Goal: Navigation & Orientation: Find specific page/section

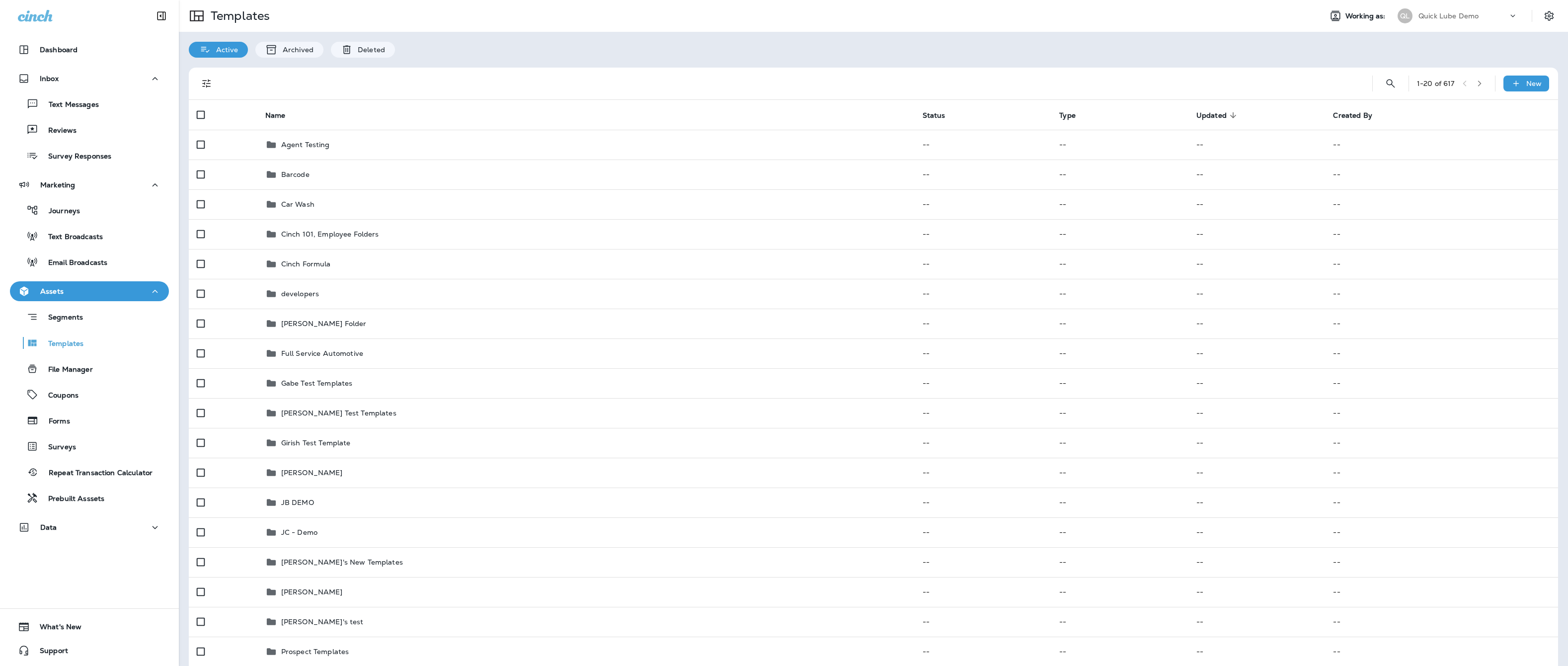
scroll to position [199, 0]
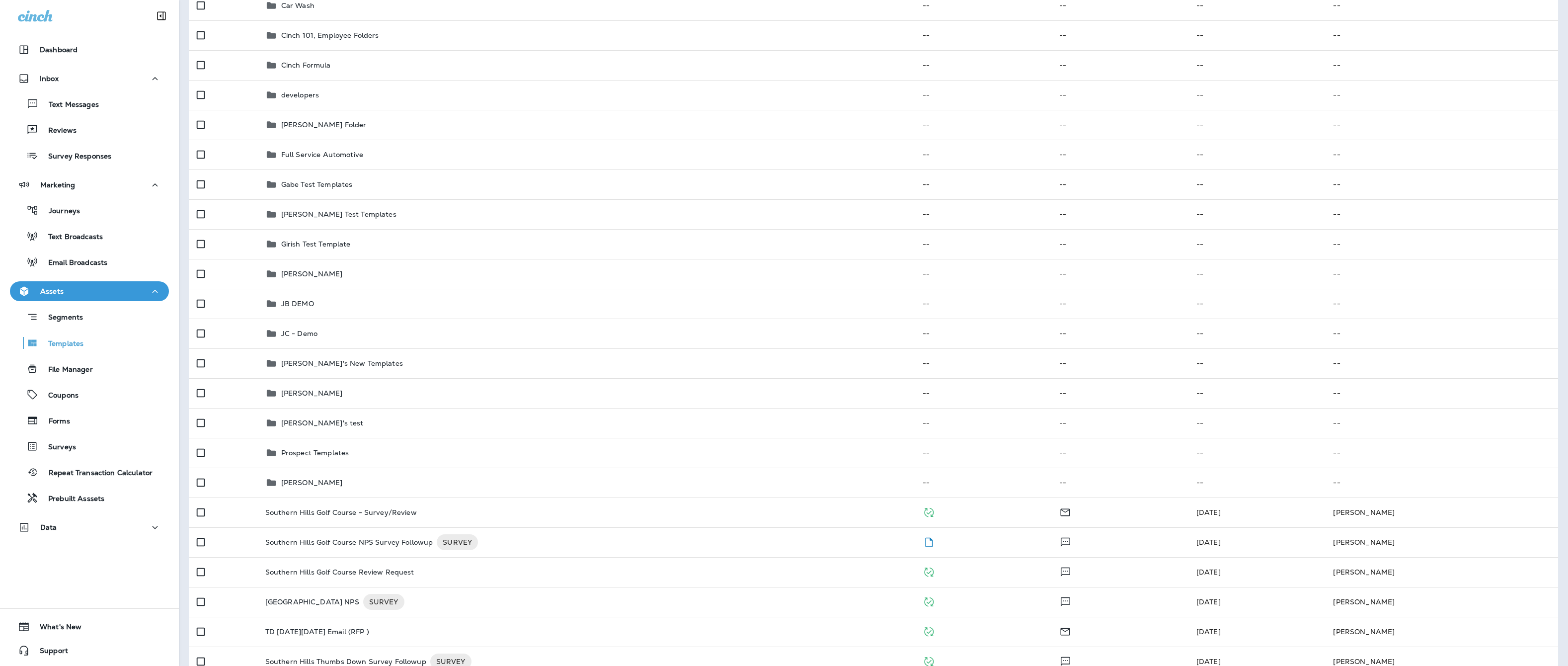
click at [99, 527] on div "Data" at bounding box center [90, 527] width 143 height 13
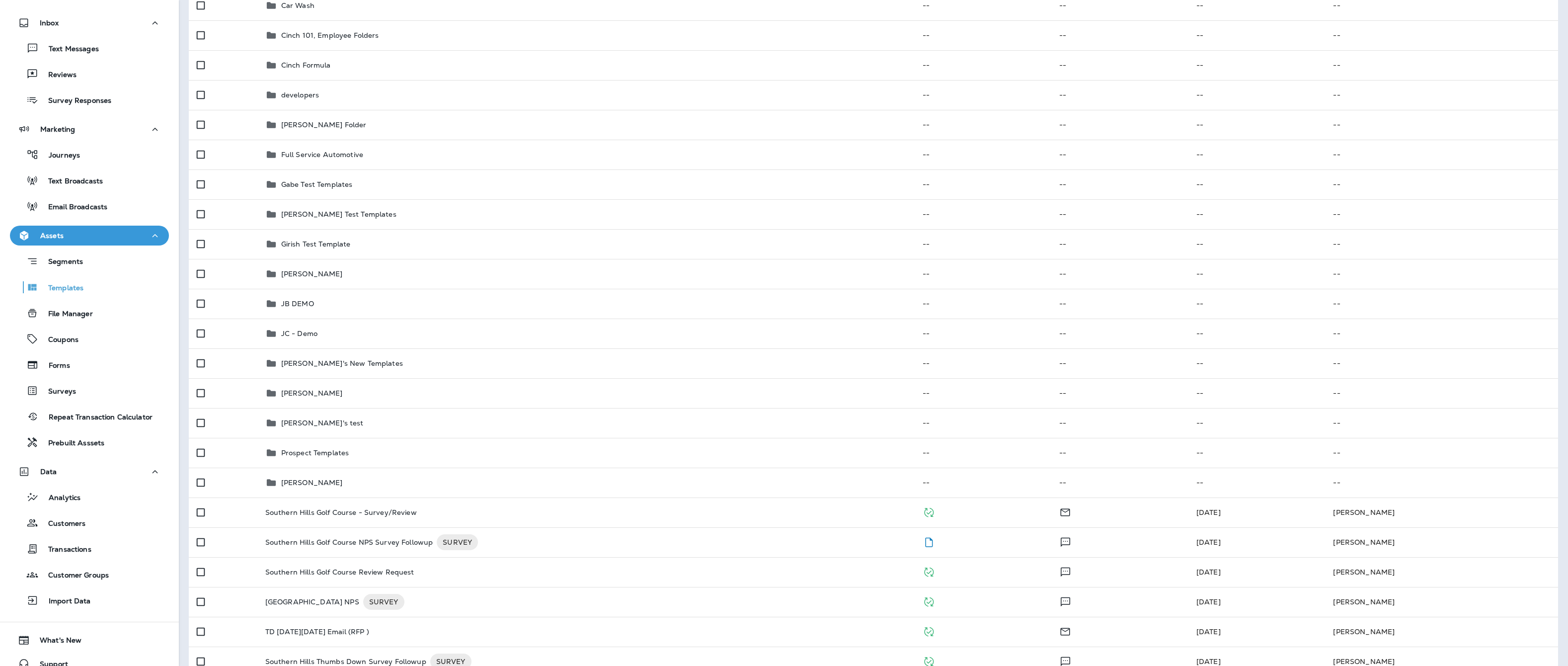
scroll to position [69, 0]
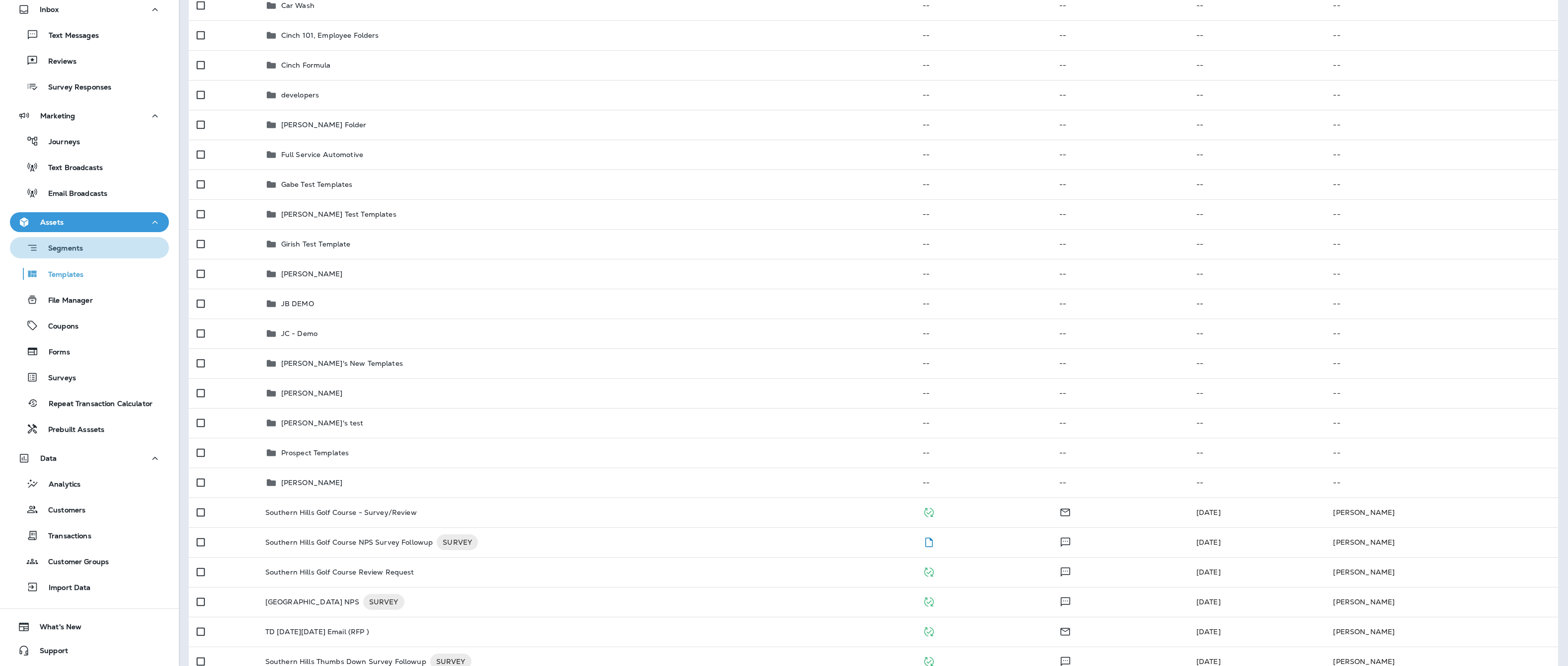
click at [106, 250] on div "Segments" at bounding box center [90, 248] width 151 height 15
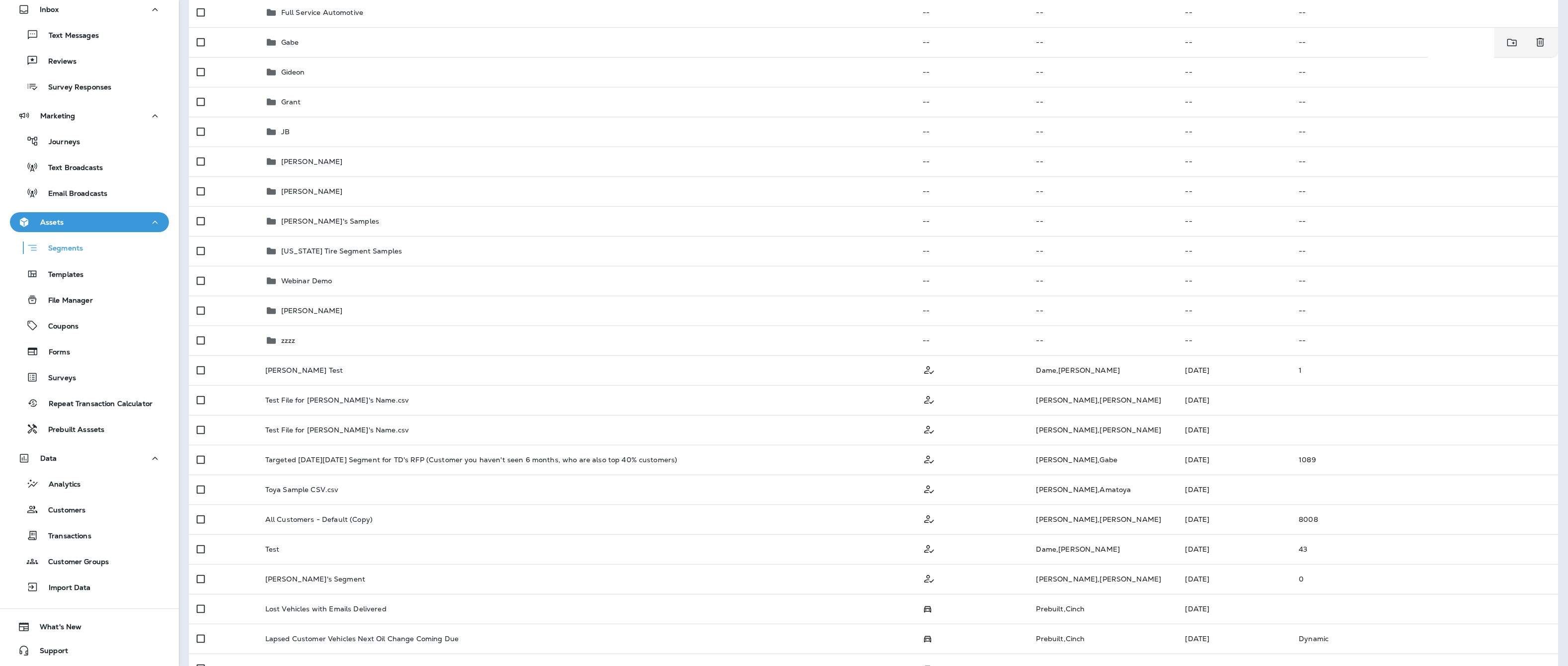
scroll to position [397, 0]
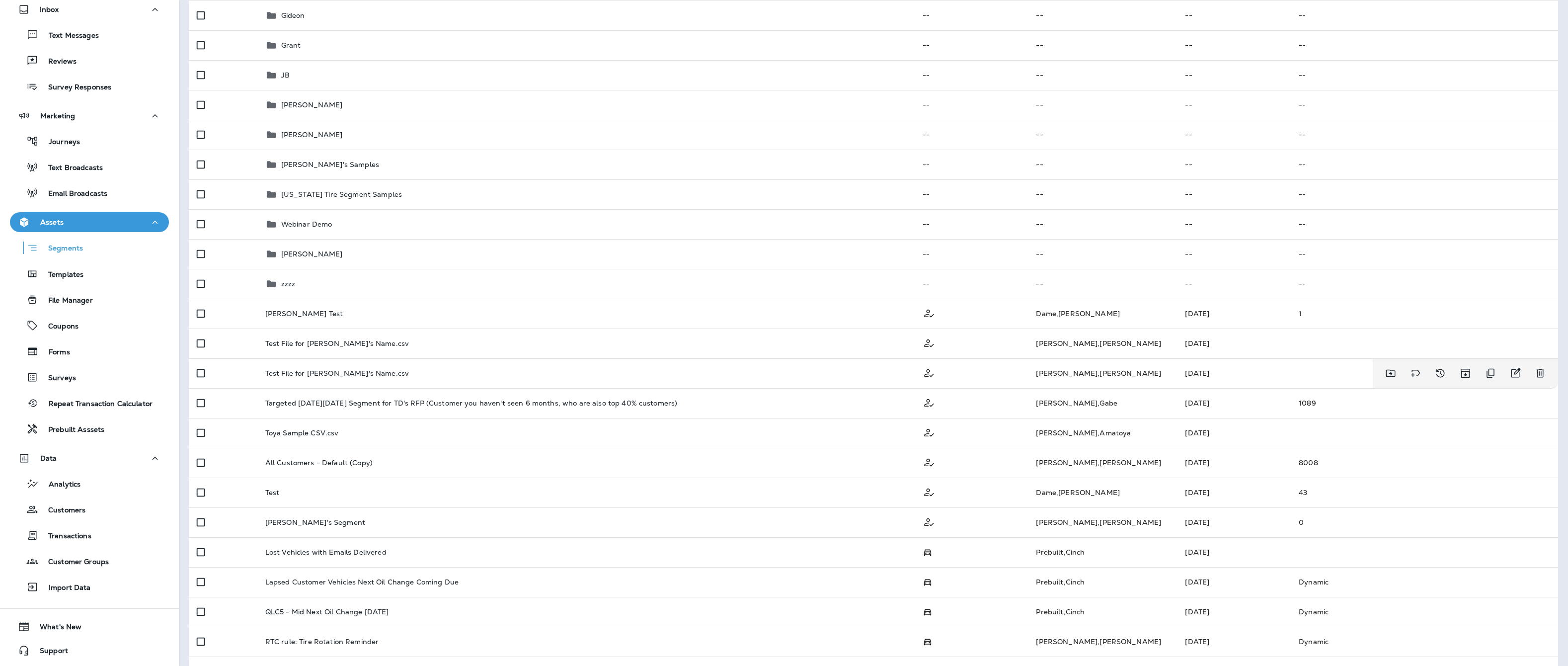
click at [500, 370] on div "Test File for [PERSON_NAME]'s Name.csv" at bounding box center [586, 373] width 642 height 8
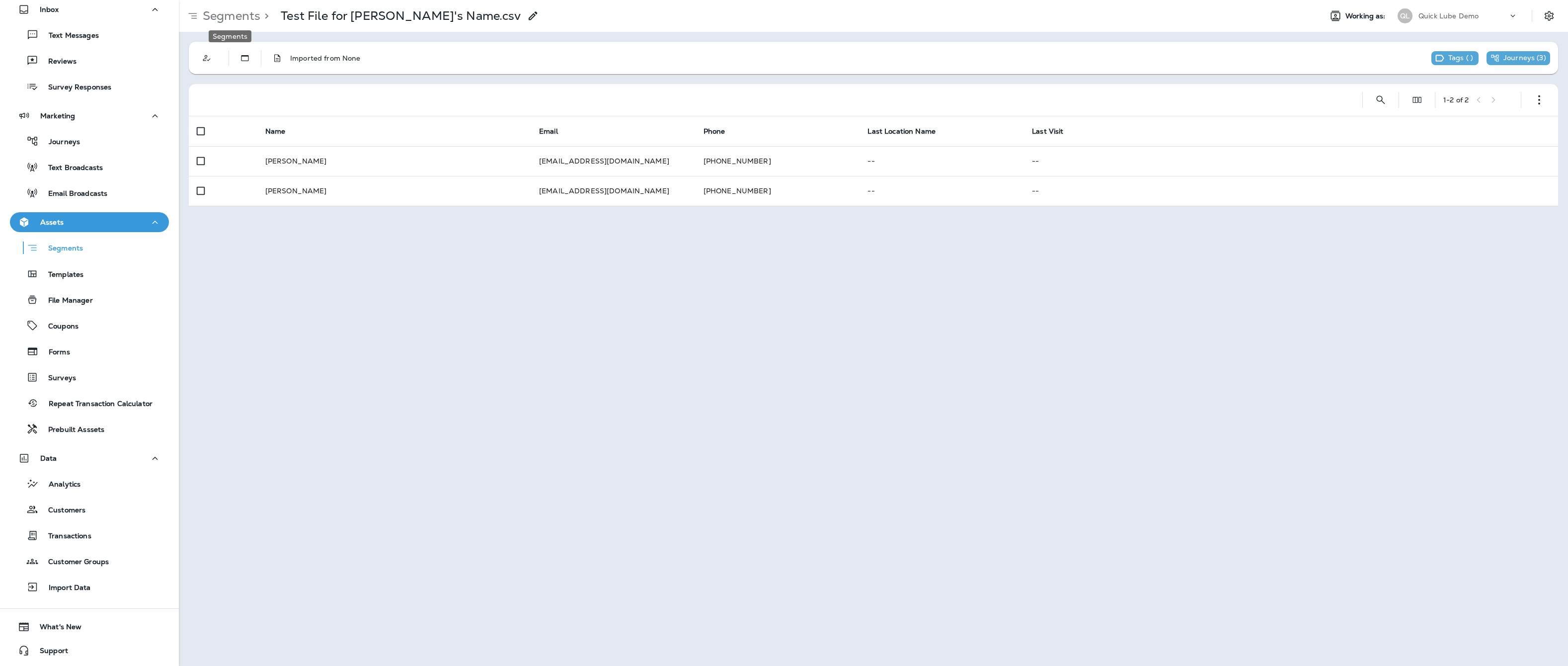
click at [235, 16] on p "Segments" at bounding box center [229, 15] width 62 height 15
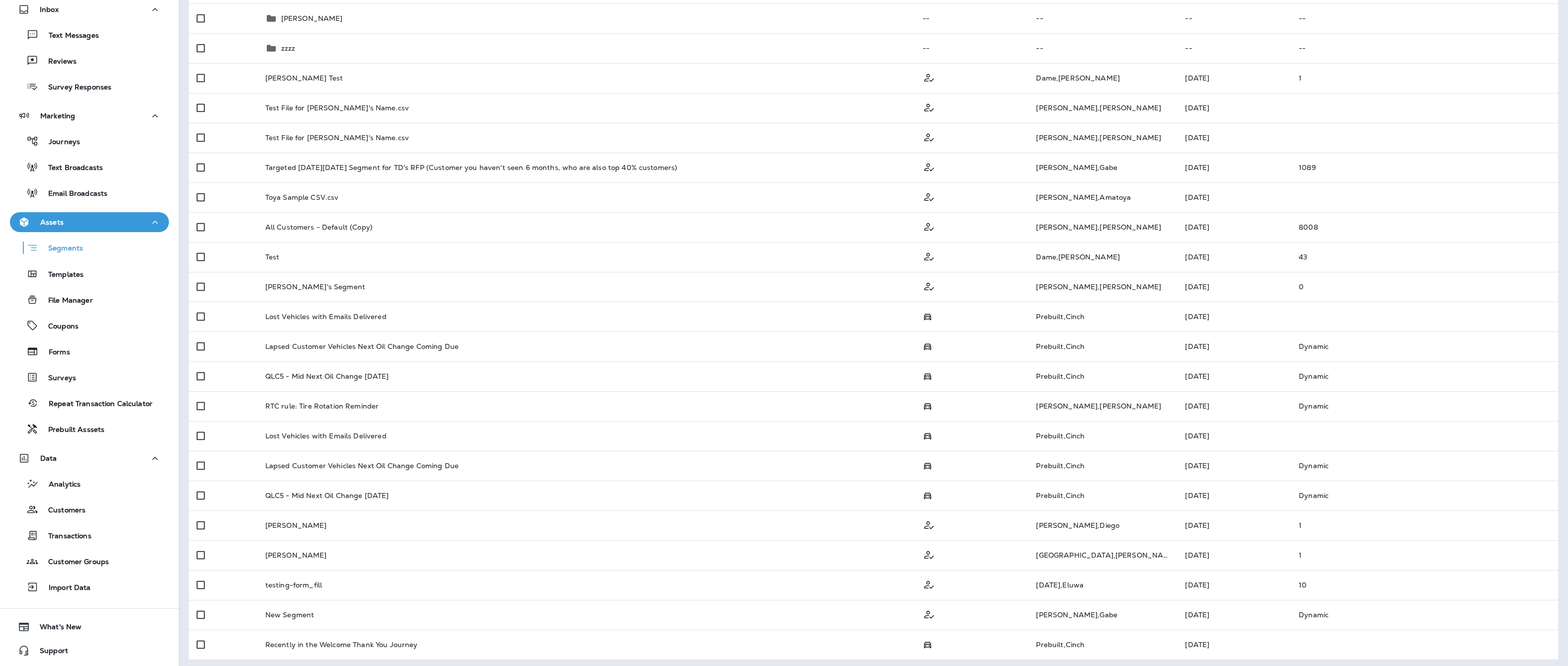
scroll to position [637, 0]
click at [413, 109] on td "Test File for [PERSON_NAME]'s Name.csv" at bounding box center [586, 104] width 658 height 30
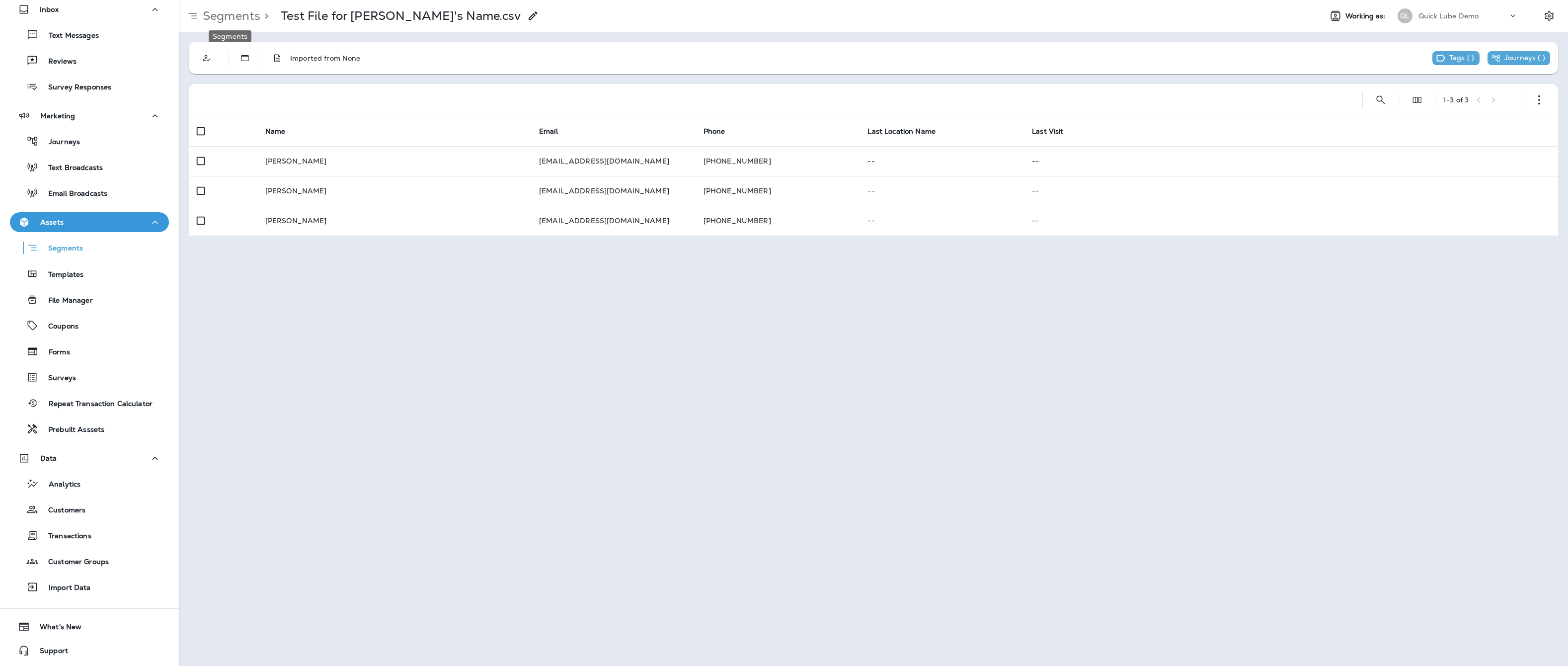
click at [236, 11] on p "Segments" at bounding box center [229, 15] width 62 height 15
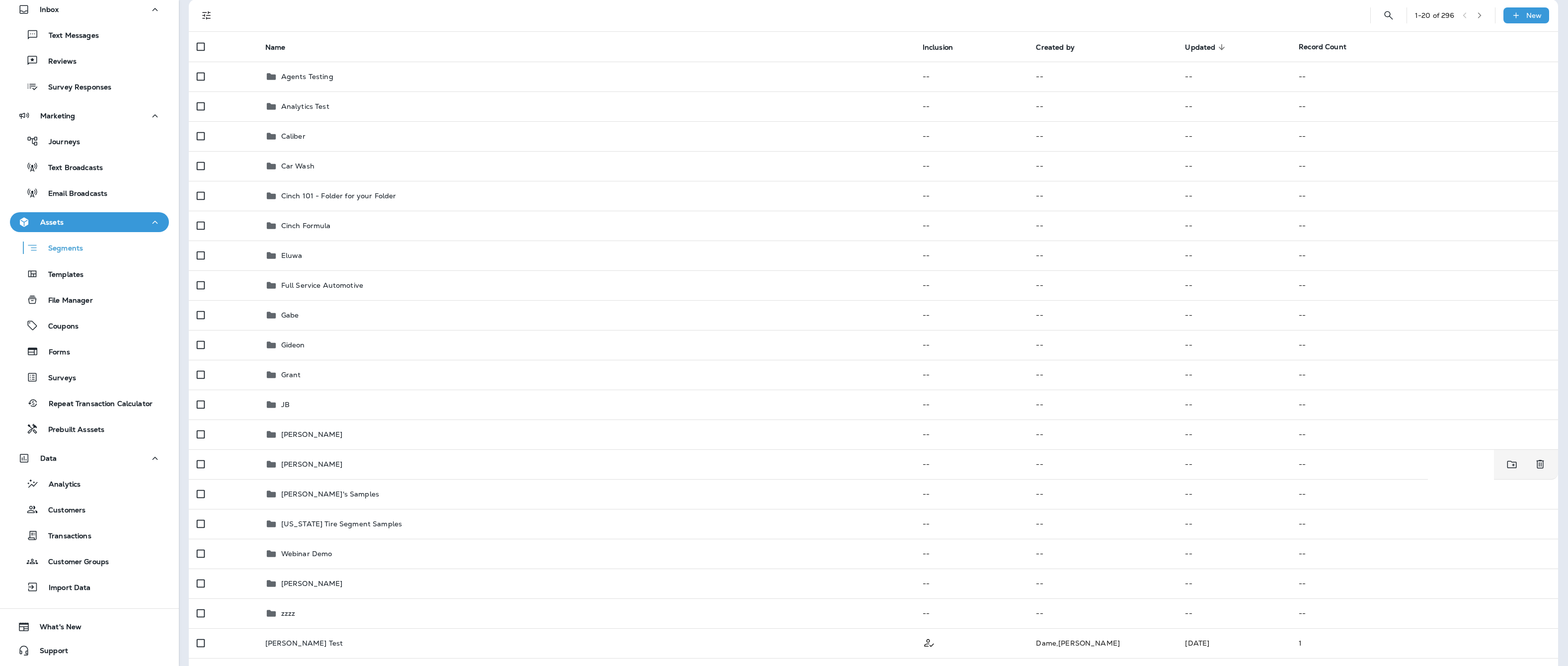
scroll to position [248, 0]
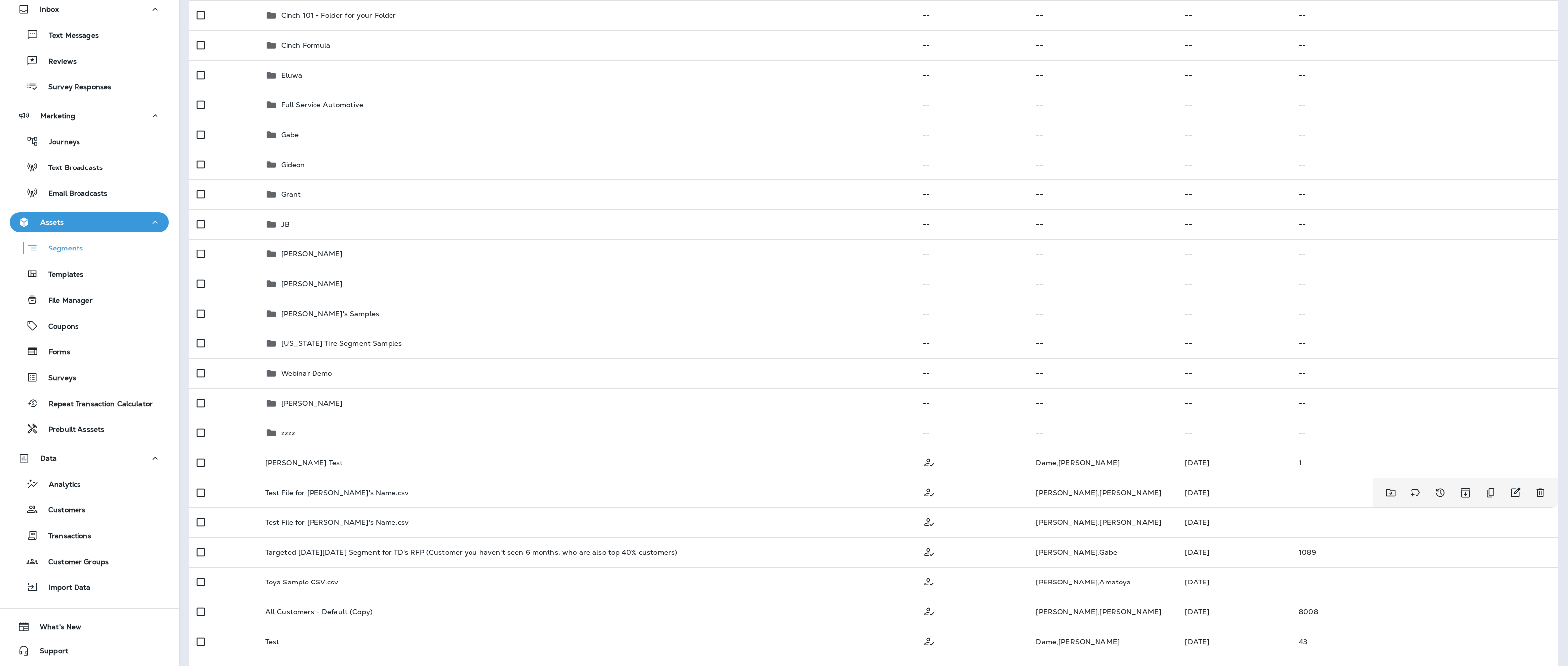
click at [500, 491] on div "Test File for [PERSON_NAME]'s Name.csv" at bounding box center [586, 492] width 642 height 8
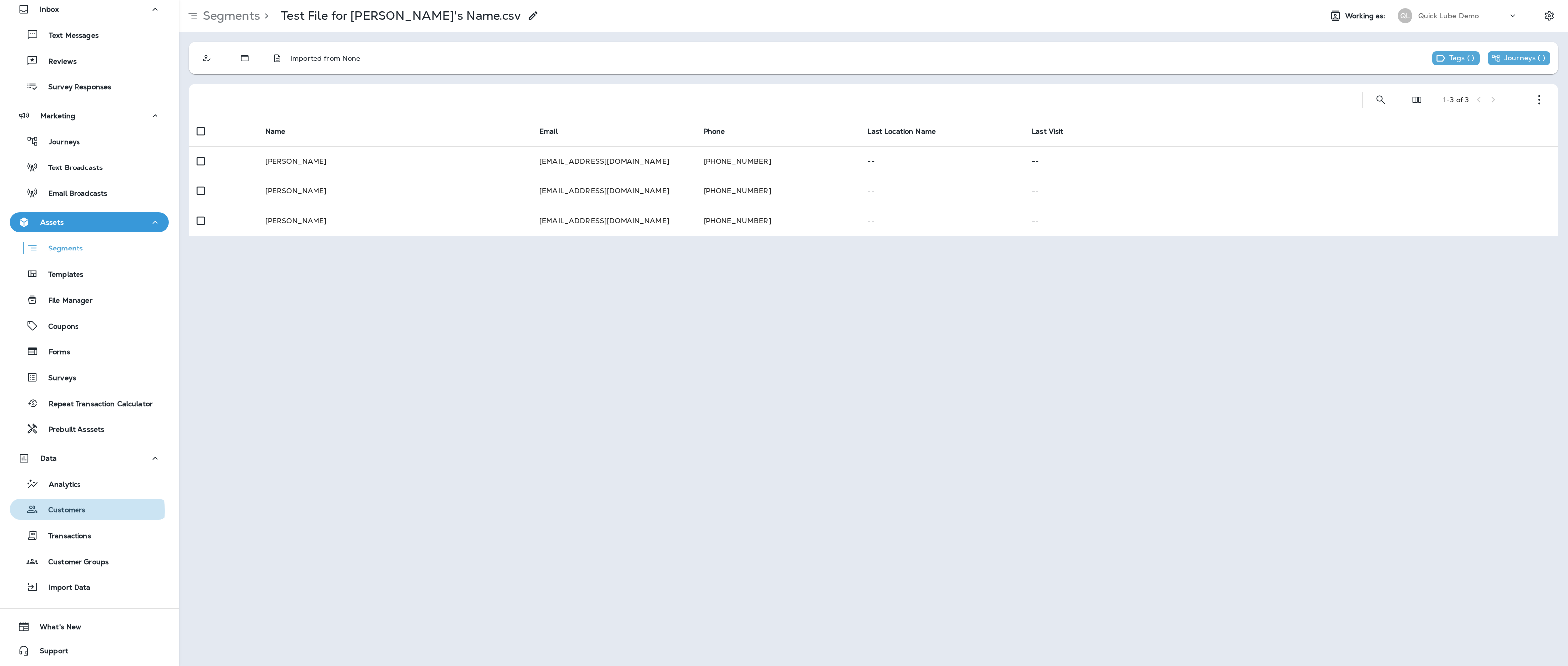
click at [59, 511] on p "Customers" at bounding box center [62, 510] width 47 height 9
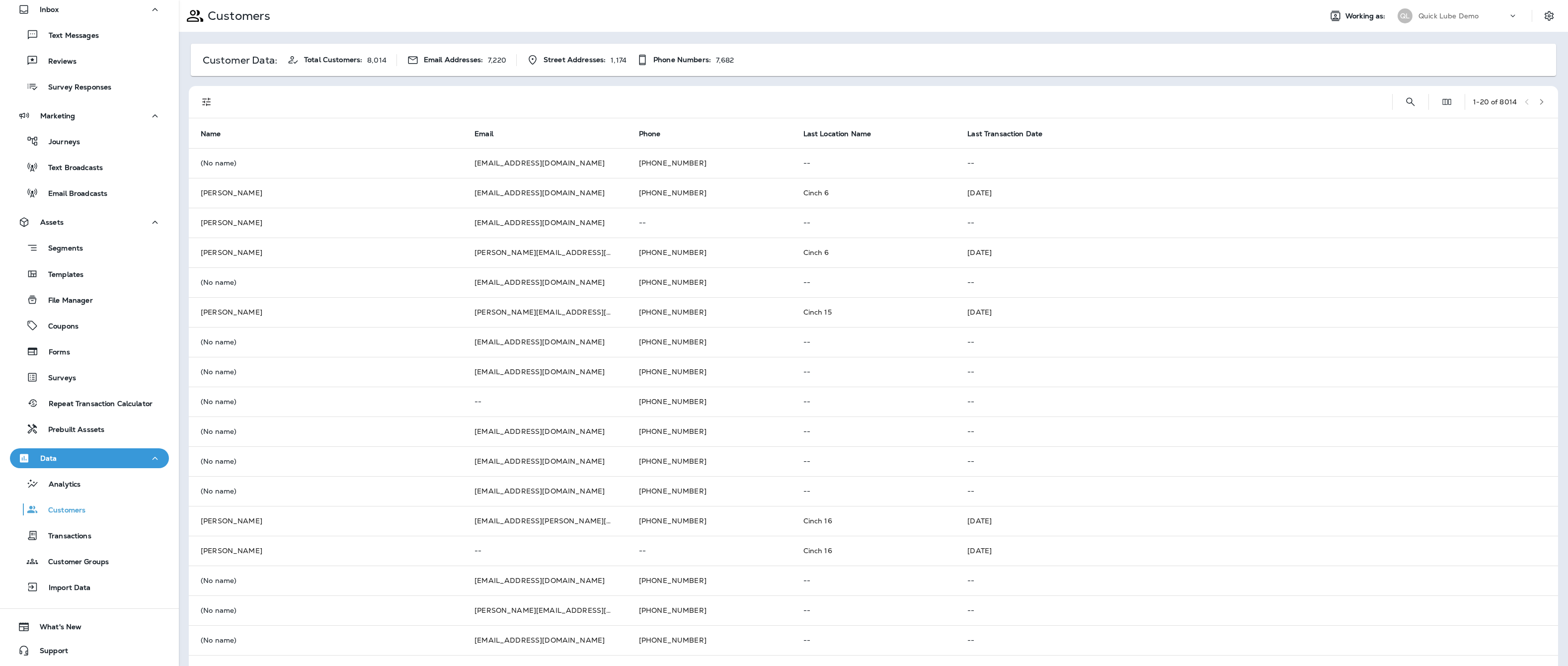
click at [96, 510] on div "Customers" at bounding box center [90, 509] width 151 height 15
click at [88, 512] on div "Customers" at bounding box center [90, 509] width 151 height 15
click at [108, 147] on div "Journeys" at bounding box center [90, 141] width 151 height 15
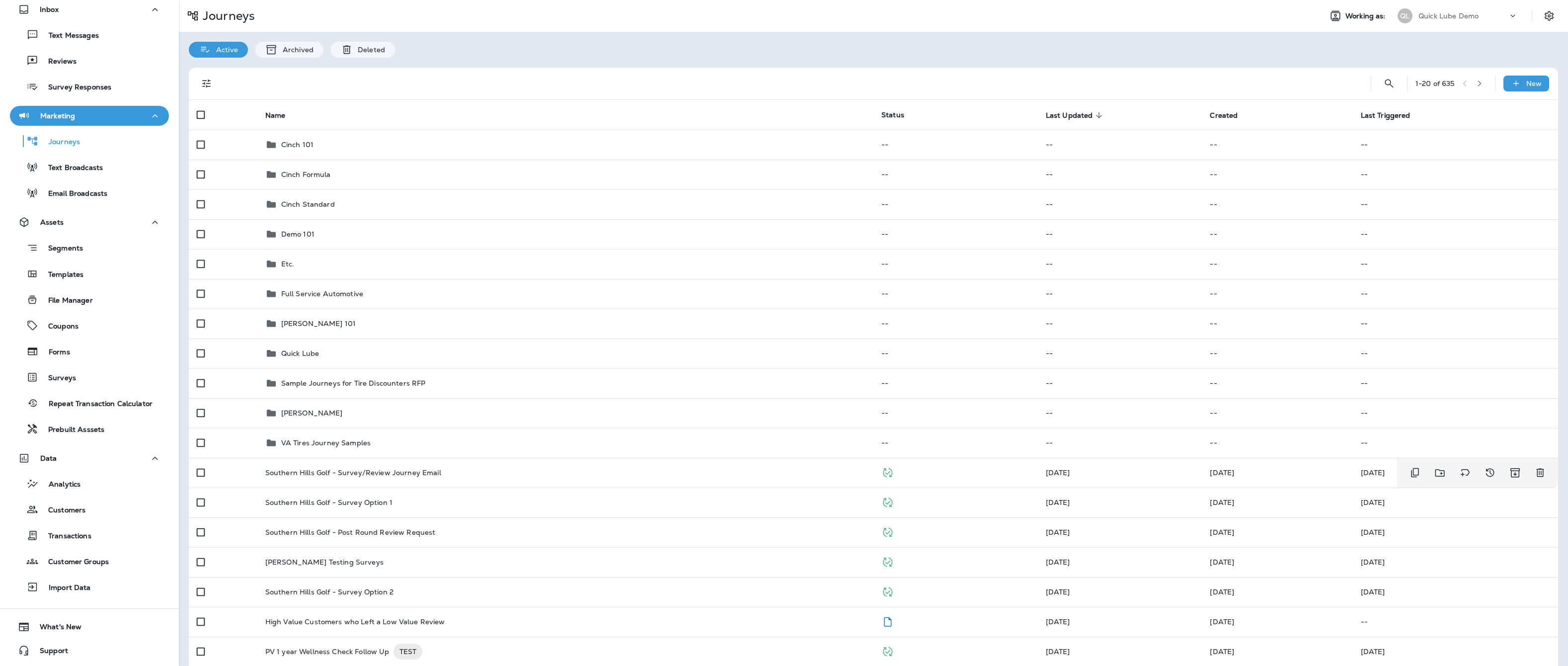
click at [572, 471] on div "Southern Hills Golf - Survey/Review Journey Email" at bounding box center [565, 472] width 600 height 8
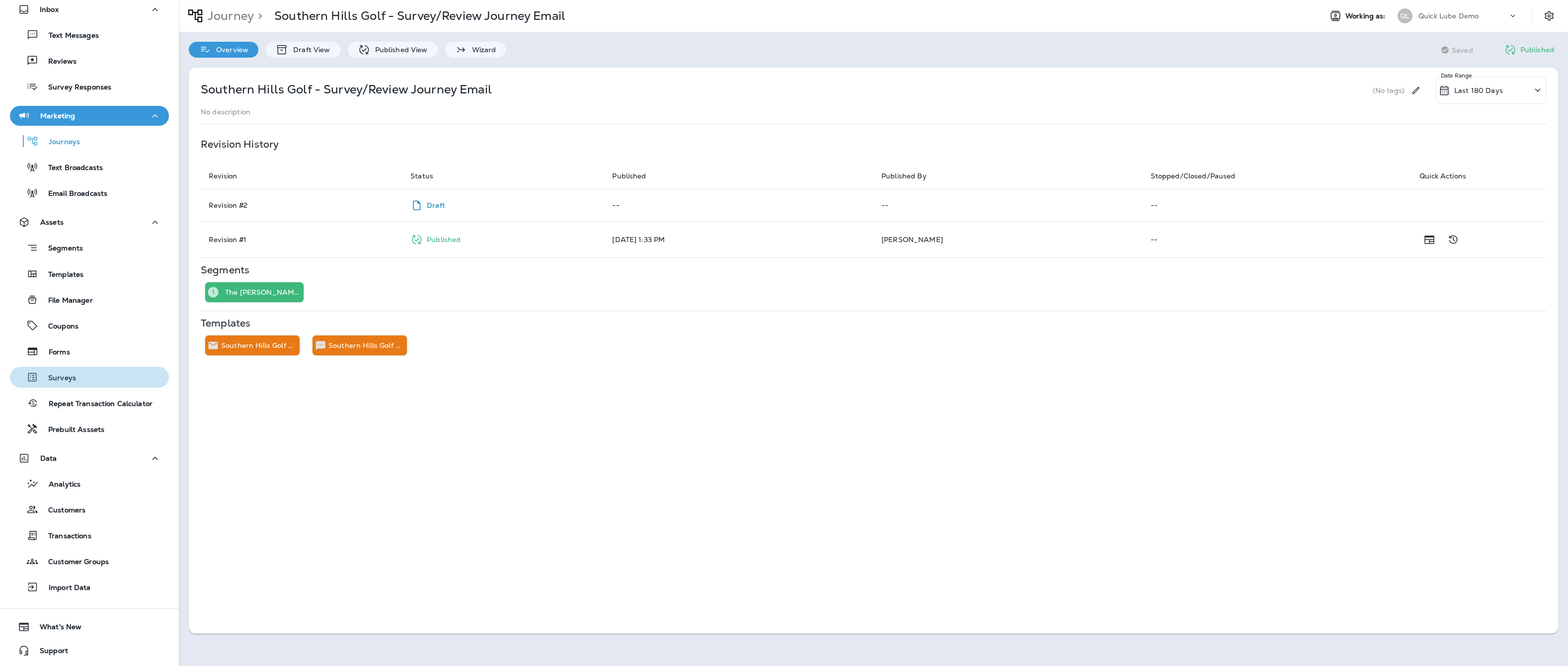
click at [99, 375] on div "Surveys" at bounding box center [90, 376] width 151 height 15
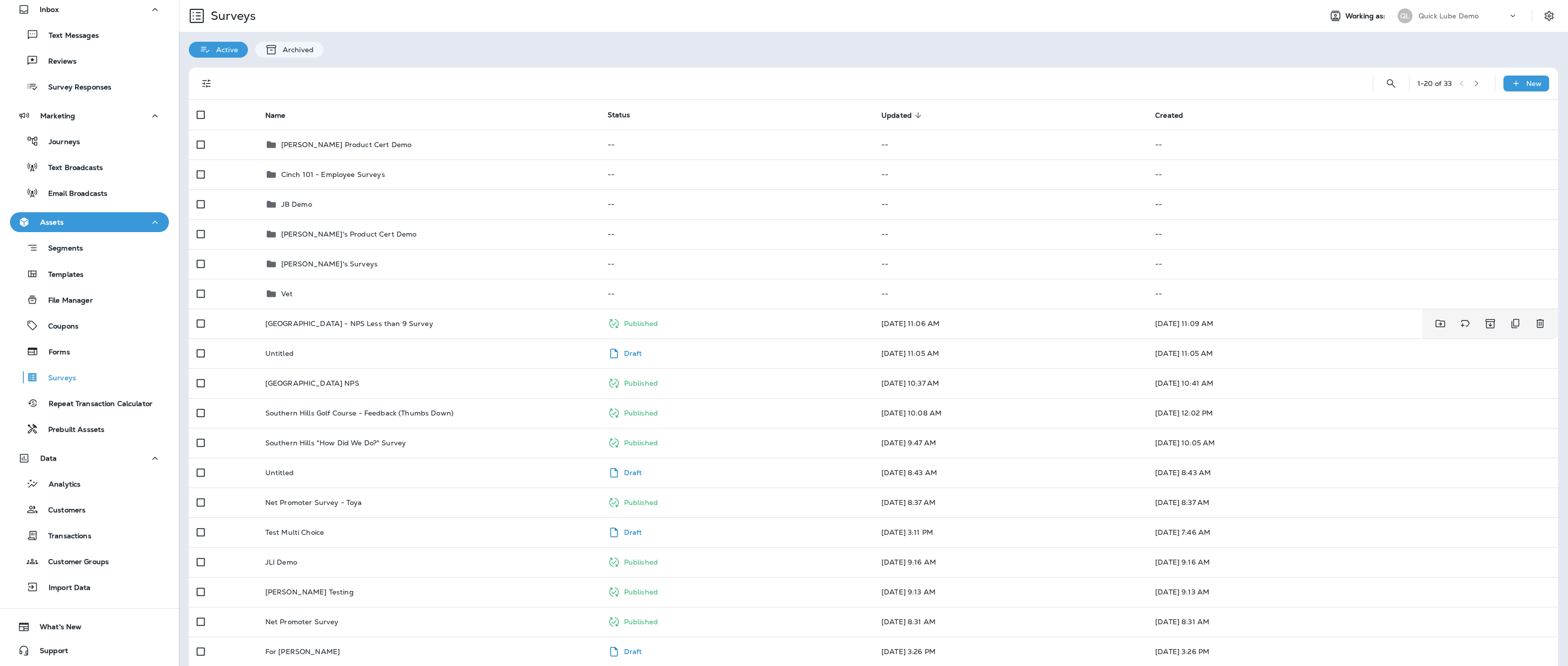
click at [536, 325] on div "[GEOGRAPHIC_DATA] - NPS Less than 9 Survey" at bounding box center [428, 323] width 327 height 8
